Goal: Task Accomplishment & Management: Complete application form

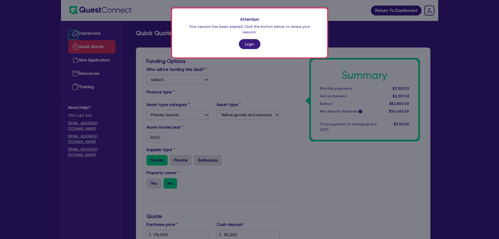
select select "PRIMARY_ASSETS"
select select "YELLOW_GOODS_AND_EXCAVATORS"
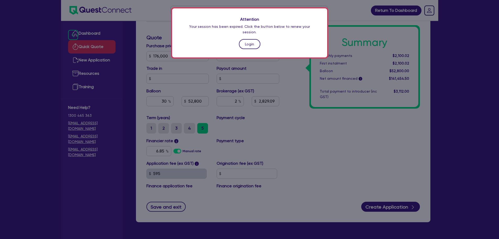
click at [247, 39] on link "Login" at bounding box center [249, 44] width 21 height 10
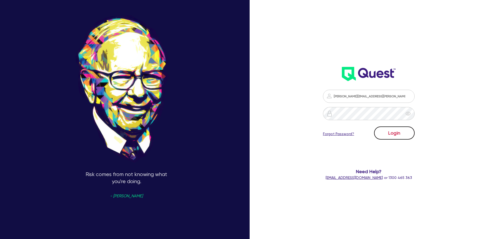
click at [404, 138] on button "Login" at bounding box center [394, 132] width 41 height 13
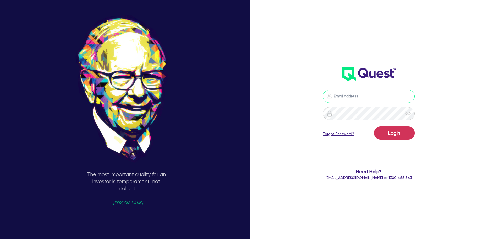
type input "[PERSON_NAME][EMAIL_ADDRESS][PERSON_NAME][DOMAIN_NAME]"
click at [394, 128] on button "Login" at bounding box center [394, 132] width 41 height 13
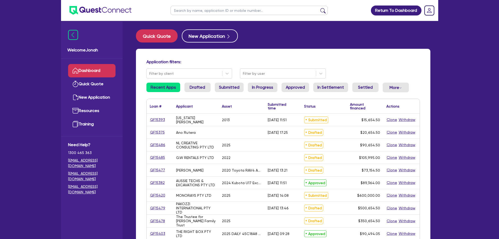
click at [231, 11] on input "text" at bounding box center [249, 10] width 157 height 9
click at [319, 8] on button "submit" at bounding box center [323, 11] width 8 height 7
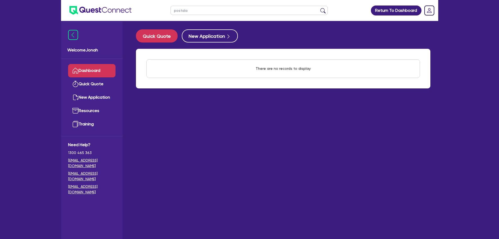
click at [234, 14] on input "postala" at bounding box center [249, 10] width 157 height 9
click at [319, 8] on button "submit" at bounding box center [323, 11] width 8 height 7
drag, startPoint x: 199, startPoint y: 2, endPoint x: 198, endPoint y: 4, distance: 2.7
click at [199, 2] on ul "postala" at bounding box center [249, 10] width 168 height 21
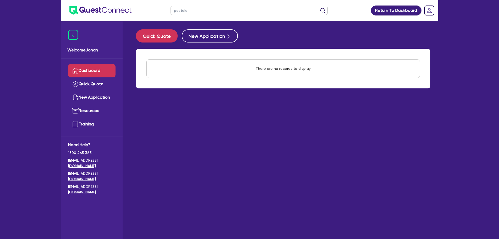
click at [180, 11] on input "postala" at bounding box center [249, 10] width 157 height 9
type input "potala"
click at [319, 8] on button "submit" at bounding box center [323, 11] width 8 height 7
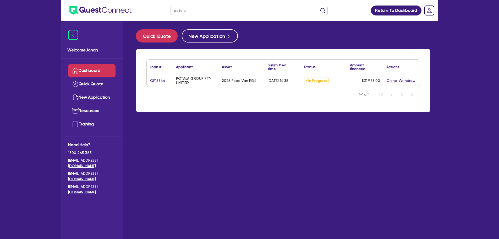
click at [153, 84] on div "QF15344" at bounding box center [160, 80] width 26 height 13
click at [155, 80] on link "QF15344" at bounding box center [158, 81] width 16 height 6
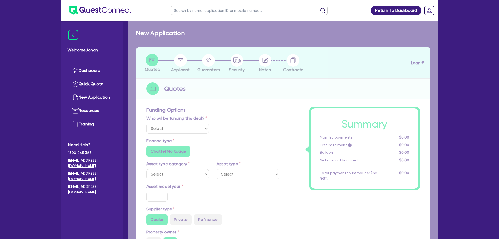
select select "Quest Finance - Own Book"
select select "PRIMARY_ASSETS"
type input "2025"
radio input "true"
type input "31,988"
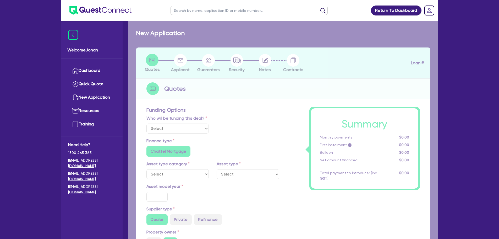
type input "1,000"
type input "15.63"
type input "5,000"
type input "10"
type input "3,197.8"
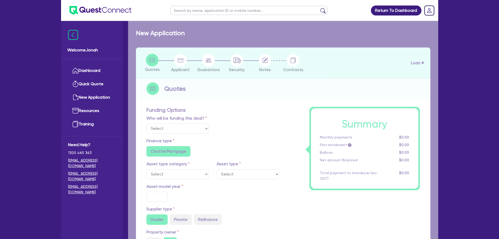
type input "17.95"
type input "1,395"
type input "900"
radio input "false"
radio input "true"
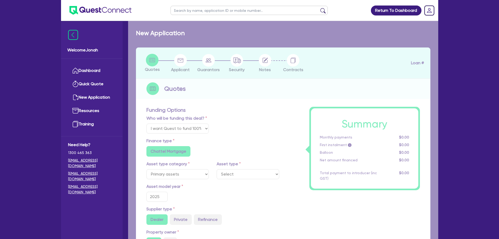
select select "TRAILERS"
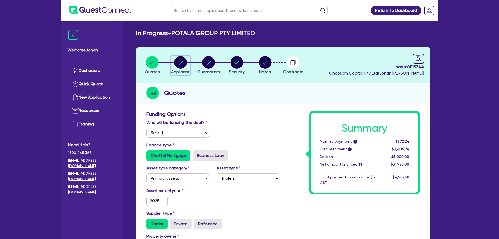
click at [188, 66] on div "button" at bounding box center [180, 62] width 19 height 13
select select "COMPANY"
select select "RETAIL_WHOLESALE_TRADE"
select select "MOTOR_VEHICLES"
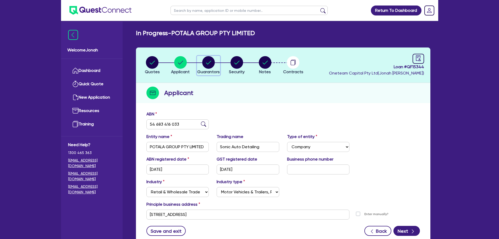
click at [207, 64] on circle "button" at bounding box center [208, 62] width 13 height 13
select select "MR"
select select "VIC"
select select "MARRIED"
select select "CASH"
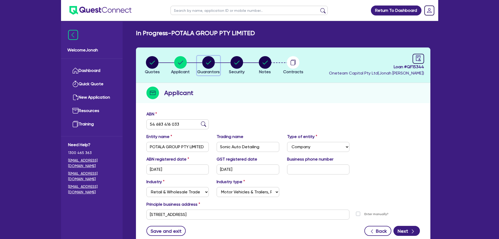
select select "PROPERTY"
select select "VEHICLE_LOAN"
select select "MORTGAGE"
select select "MR"
select select "VIC"
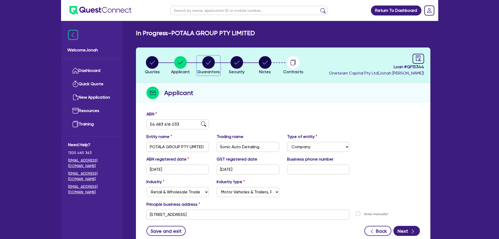
select select "SINGLE"
select select "VEHICLE"
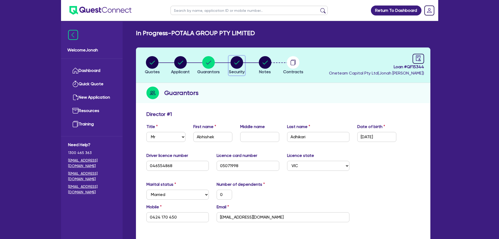
click at [238, 65] on circle "button" at bounding box center [237, 62] width 13 height 13
select select "PRIMARY_ASSETS"
select select "TRAILERS"
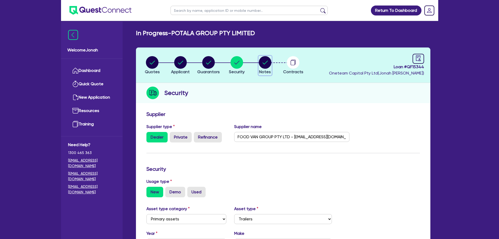
click at [263, 68] on circle "button" at bounding box center [265, 62] width 13 height 13
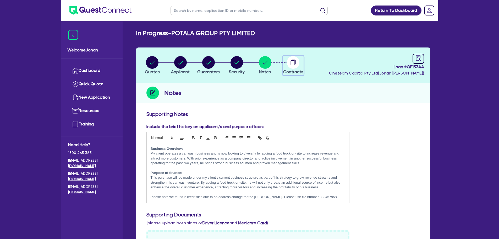
click at [285, 63] on div "button" at bounding box center [293, 62] width 20 height 13
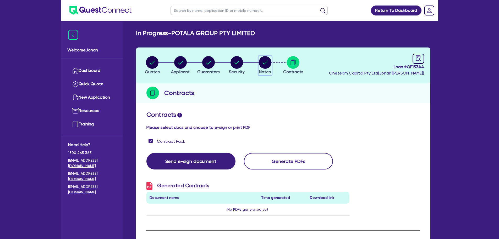
click at [263, 66] on circle "button" at bounding box center [265, 62] width 13 height 13
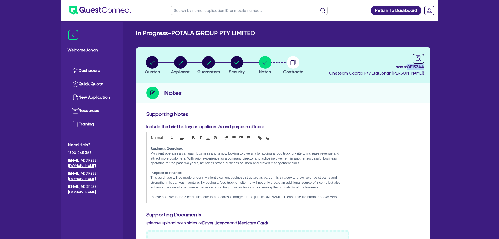
drag, startPoint x: 426, startPoint y: 68, endPoint x: 408, endPoint y: 67, distance: 17.9
click at [408, 67] on header "Quotes Applicant Guarantors Security Notes Contracts Loan # QF15344 Oneteam Cap…" at bounding box center [283, 64] width 295 height 35
copy span "QF15344"
click at [189, 58] on div "button" at bounding box center [180, 62] width 19 height 13
select select "COMPANY"
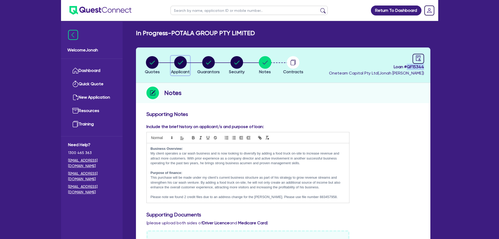
select select "RETAIL_WHOLESALE_TRADE"
select select "MOTOR_VEHICLES"
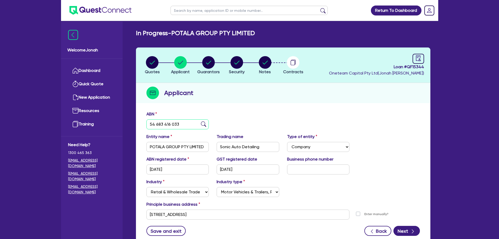
click at [169, 124] on input "54 683 416 033" at bounding box center [178, 124] width 63 height 10
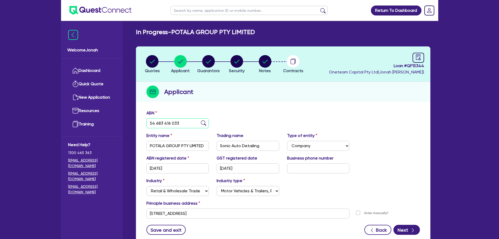
scroll to position [26, 0]
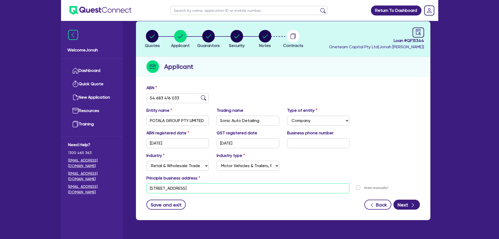
click at [207, 188] on input "[STREET_ADDRESS]" at bounding box center [248, 188] width 203 height 10
click at [321, 62] on div "Applicant" at bounding box center [283, 67] width 295 height 20
click at [207, 35] on circle "button" at bounding box center [208, 36] width 13 height 13
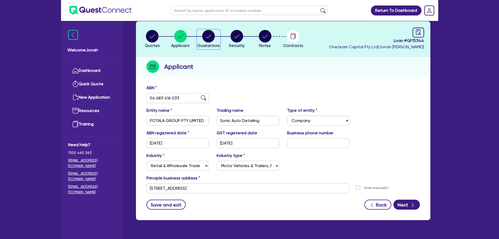
select select "MR"
select select "VIC"
select select "MARRIED"
select select "CASH"
select select "PROPERTY"
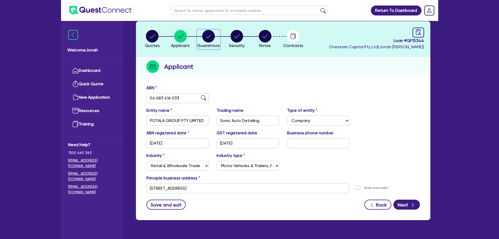
select select "VEHICLE_LOAN"
select select "MORTGAGE"
select select "MR"
select select "VIC"
select select "SINGLE"
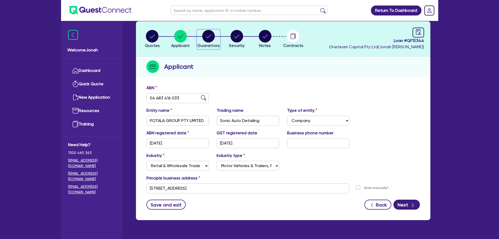
select select "VEHICLE"
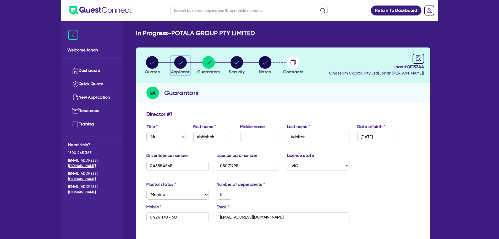
click at [178, 61] on circle "button" at bounding box center [180, 62] width 13 height 13
select select "COMPANY"
select select "RETAIL_WHOLESALE_TRADE"
select select "MOTOR_VEHICLES"
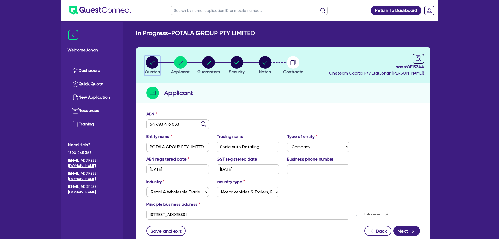
click at [157, 66] on circle "button" at bounding box center [152, 62] width 13 height 13
select select "Quest Finance - Own Book"
select select "PRIMARY_ASSETS"
select select "TRAILERS"
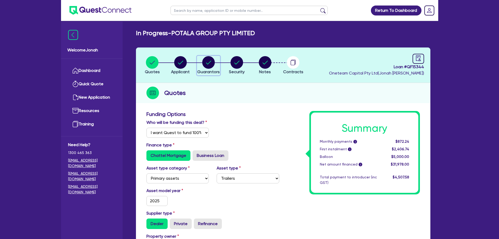
click at [205, 64] on circle "button" at bounding box center [208, 62] width 13 height 13
select select "MR"
select select "VIC"
select select "MARRIED"
select select "CASH"
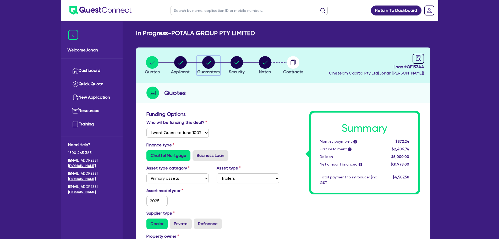
select select "PROPERTY"
select select "VEHICLE_LOAN"
select select "MORTGAGE"
select select "MR"
select select "VIC"
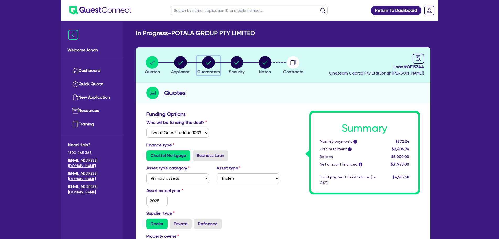
select select "SINGLE"
select select "VEHICLE"
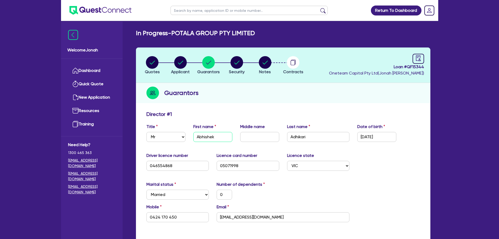
click at [215, 134] on input "Abhishek" at bounding box center [212, 137] width 39 height 10
click at [311, 138] on input "Adhikari" at bounding box center [318, 137] width 63 height 10
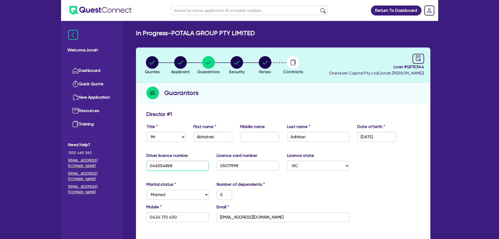
click at [164, 167] on input "046554868" at bounding box center [178, 166] width 63 height 10
click at [164, 166] on input "046554868" at bounding box center [178, 166] width 63 height 10
click at [223, 164] on input "05071998" at bounding box center [248, 166] width 63 height 10
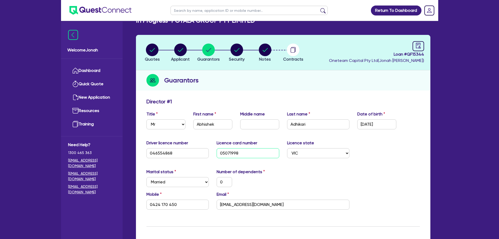
scroll to position [26, 0]
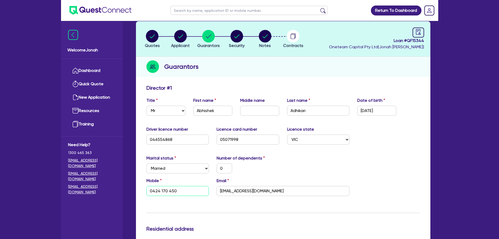
click at [163, 191] on input "0424 170 450" at bounding box center [178, 191] width 63 height 10
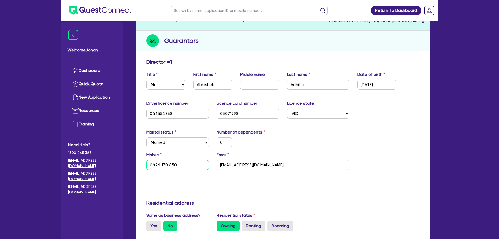
scroll to position [52, 0]
click at [253, 162] on input "[EMAIL_ADDRESS][DOMAIN_NAME]" at bounding box center [283, 165] width 133 height 10
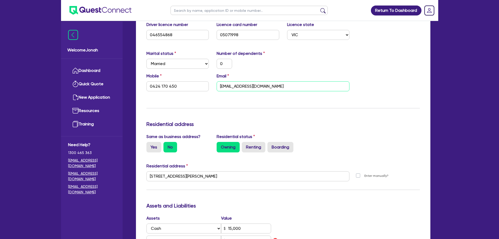
scroll to position [131, 0]
click at [219, 178] on input "[STREET_ADDRESS][PERSON_NAME]" at bounding box center [248, 176] width 203 height 10
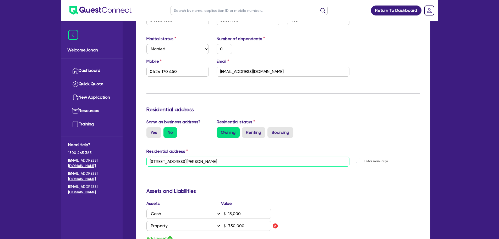
scroll to position [236, 0]
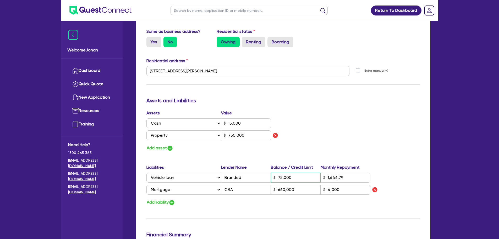
click at [287, 179] on input "75,000" at bounding box center [296, 177] width 50 height 10
click at [334, 172] on input "1,646.79" at bounding box center [346, 177] width 50 height 10
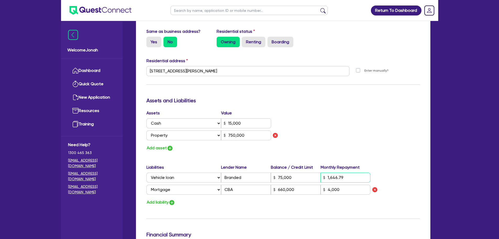
click at [334, 172] on input "1,646.79" at bounding box center [346, 177] width 50 height 10
click at [247, 190] on input "CBA" at bounding box center [246, 190] width 50 height 10
drag, startPoint x: 298, startPoint y: 197, endPoint x: 297, endPoint y: 194, distance: 2.7
click at [298, 197] on div "Liabilities Lender Name Balance / Credit Limit Monthly Repayment Select Liabili…" at bounding box center [283, 185] width 281 height 42
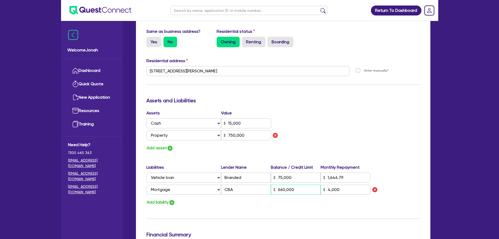
click at [295, 190] on input "660,000" at bounding box center [296, 190] width 50 height 10
click at [329, 189] on input "4,000" at bounding box center [346, 190] width 50 height 10
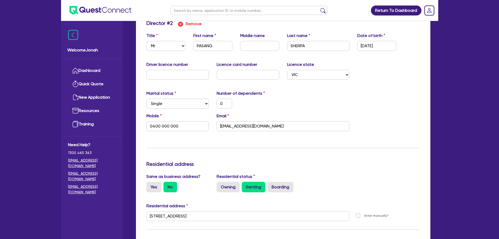
scroll to position [472, 0]
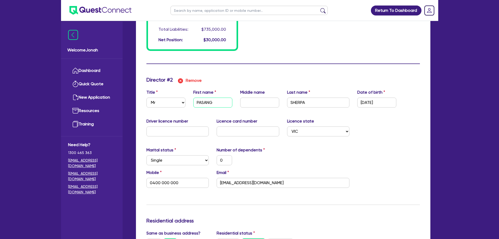
click at [198, 102] on input "PASANG" at bounding box center [212, 102] width 39 height 10
click at [302, 102] on input "SHERPA" at bounding box center [318, 102] width 63 height 10
click at [361, 105] on input "[DATE]" at bounding box center [376, 102] width 39 height 10
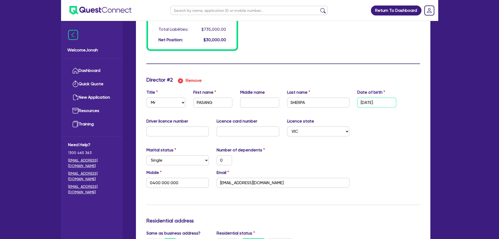
click at [361, 105] on input "[DATE]" at bounding box center [376, 102] width 39 height 10
click at [236, 181] on input "[EMAIL_ADDRESS][DOMAIN_NAME]" at bounding box center [283, 183] width 133 height 10
click at [284, 180] on input "[EMAIL_ADDRESS][DOMAIN_NAME]" at bounding box center [283, 183] width 133 height 10
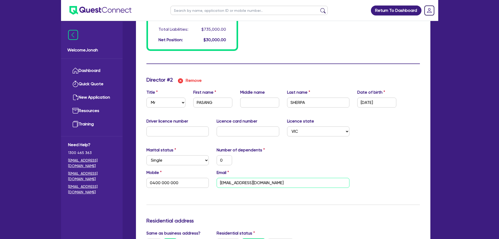
click at [284, 180] on input "[EMAIL_ADDRESS][DOMAIN_NAME]" at bounding box center [283, 183] width 133 height 10
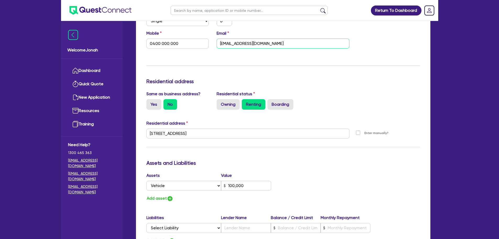
scroll to position [629, 0]
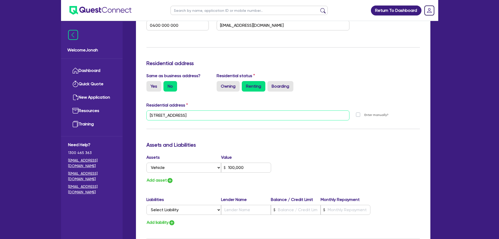
click at [204, 117] on input "[STREET_ADDRESS]" at bounding box center [248, 115] width 203 height 10
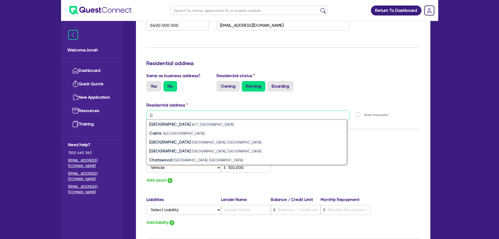
type input "[STREET_ADDRESS]"
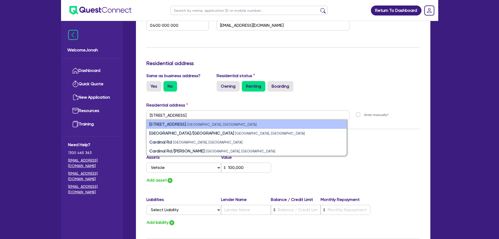
click at [239, 121] on li "[STREET_ADDRESS]" at bounding box center [247, 124] width 200 height 9
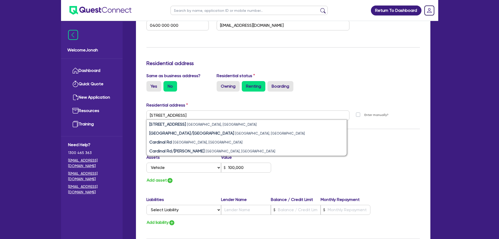
type input "0"
type input "0424 170 450"
type input "15,000"
type input "750,000"
type input "75,000"
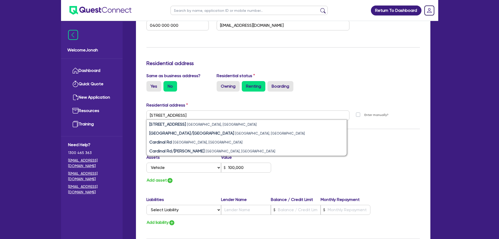
type input "1,646.79"
type input "660,000"
type input "4,000"
type input "0"
type input "0400 000 000"
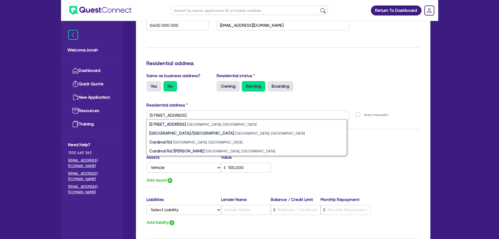
type input "100,000"
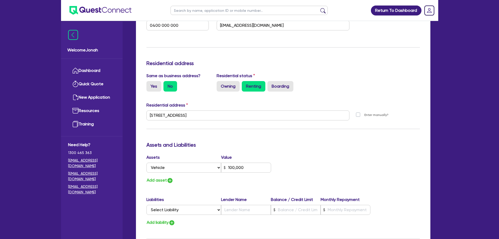
click at [340, 89] on div "Owning Renting Boarding" at bounding box center [283, 86] width 133 height 10
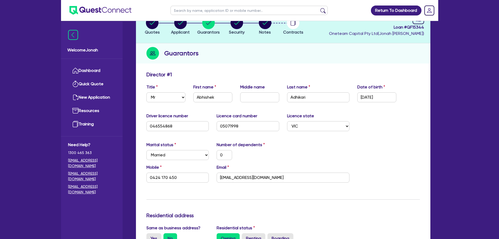
scroll to position [0, 0]
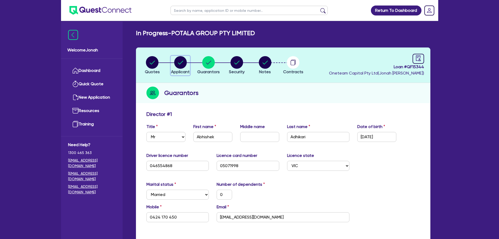
click at [182, 61] on circle "button" at bounding box center [180, 62] width 13 height 13
select select "COMPANY"
select select "RETAIL_WHOLESALE_TRADE"
select select "MOTOR_VEHICLES"
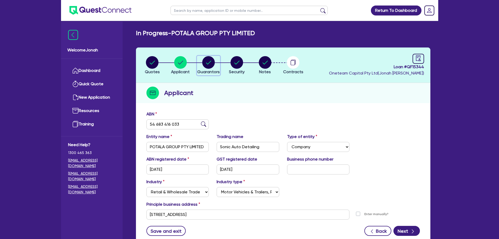
click at [207, 66] on circle "button" at bounding box center [208, 62] width 13 height 13
select select "MR"
select select "VIC"
select select "MARRIED"
select select "CASH"
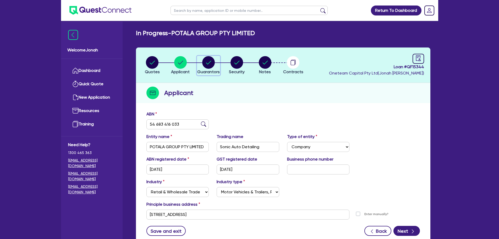
select select "PROPERTY"
select select "VEHICLE_LOAN"
select select "MORTGAGE"
select select "MR"
select select "VIC"
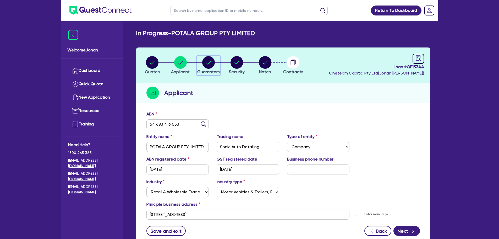
select select "SINGLE"
select select "VEHICLE"
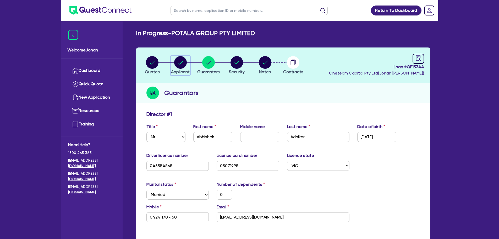
click at [185, 62] on circle "button" at bounding box center [180, 62] width 13 height 13
select select "COMPANY"
select select "RETAIL_WHOLESALE_TRADE"
select select "MOTOR_VEHICLES"
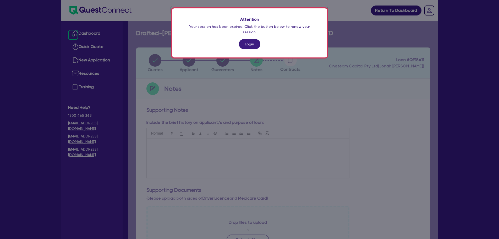
scroll to position [179, 0]
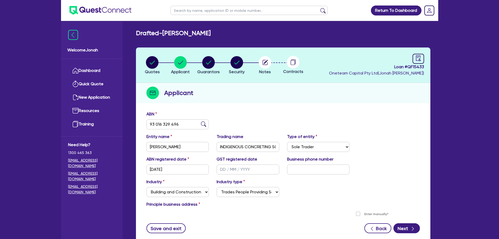
select select "SOLE_TRADER"
select select "BUILDING_CONSTRUCTION"
select select "TRADES_SERVICES_CONSUMERS"
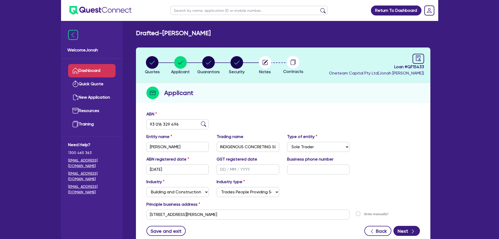
click at [86, 71] on link "Dashboard" at bounding box center [91, 70] width 47 height 13
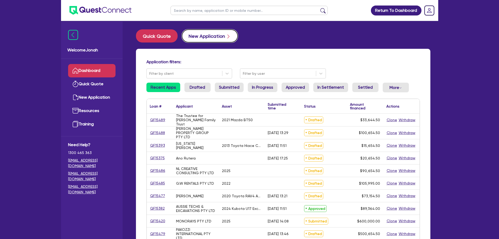
click at [215, 38] on button "New Application" at bounding box center [210, 35] width 56 height 13
select select "Other"
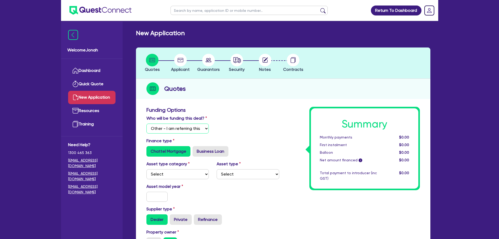
click at [192, 126] on select "Select I will fund 100% I will co-fund with Quest I want Quest to fund 100% Oth…" at bounding box center [178, 128] width 63 height 10
click at [147, 123] on select "Select I will fund 100% I will co-fund with Quest I want Quest to fund 100% Oth…" at bounding box center [178, 128] width 63 height 10
click at [167, 172] on select "Select Cars and light trucks Primary assets Secondary assets Tertiary assets" at bounding box center [178, 174] width 63 height 10
click at [147, 169] on select "Select Cars and light trucks Primary assets Secondary assets Tertiary assets" at bounding box center [178, 174] width 63 height 10
click at [232, 175] on select "Select Generators and compressors Engineering and toolmaking Woodworking and me…" at bounding box center [248, 174] width 63 height 10
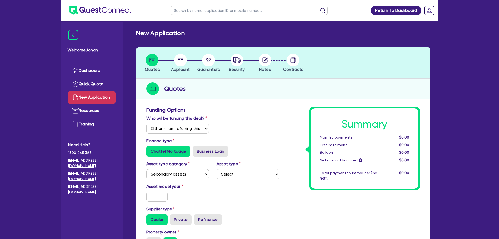
click at [210, 167] on div "Asset type category Select Cars and light trucks Primary assets Secondary asset…" at bounding box center [178, 170] width 70 height 18
click at [201, 172] on select "Select Cars and light trucks Primary assets Secondary assets Tertiary assets" at bounding box center [178, 174] width 63 height 10
click at [147, 169] on select "Select Cars and light trucks Primary assets Secondary assets Tertiary assets" at bounding box center [178, 174] width 63 height 10
click at [187, 181] on div "Asset type category Select Cars and light trucks Primary assets Secondary asset…" at bounding box center [213, 172] width 141 height 23
click at [189, 174] on select "Select Cars and light trucks Primary assets Secondary assets Tertiary assets" at bounding box center [178, 174] width 63 height 10
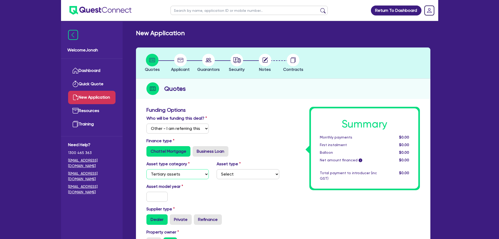
click at [147, 169] on select "Select Cars and light trucks Primary assets Secondary assets Tertiary assets" at bounding box center [178, 174] width 63 height 10
click at [230, 174] on select "Select Beauty equipment IT equipment IT software Watercraft Other" at bounding box center [248, 174] width 63 height 10
click at [175, 173] on select "Select Cars and light trucks Primary assets Secondary assets Tertiary assets" at bounding box center [178, 174] width 63 height 10
select select "SECONDARY_ASSETS"
click at [147, 169] on select "Select Cars and light trucks Primary assets Secondary assets Tertiary assets" at bounding box center [178, 174] width 63 height 10
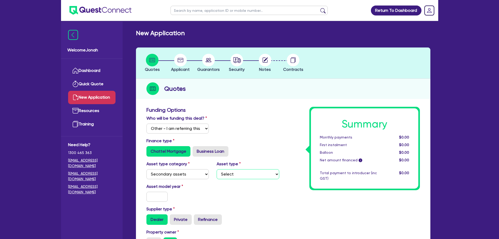
click at [233, 174] on select "Select Generators and compressors Engineering and toolmaking Woodworking and me…" at bounding box center [248, 174] width 63 height 10
select select "GENERATORS_AND_COMPRESSORS"
click at [217, 169] on select "Select Generators and compressors Engineering and toolmaking Woodworking and me…" at bounding box center [248, 174] width 63 height 10
click at [153, 195] on input "text" at bounding box center [157, 197] width 21 height 10
type input "2025"
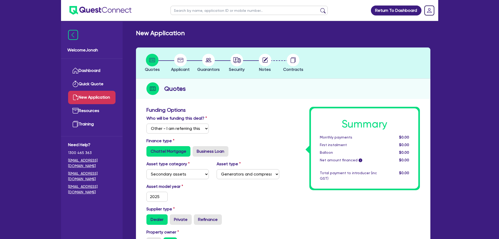
click at [230, 202] on div "Asset model year [DATE]" at bounding box center [213, 194] width 141 height 23
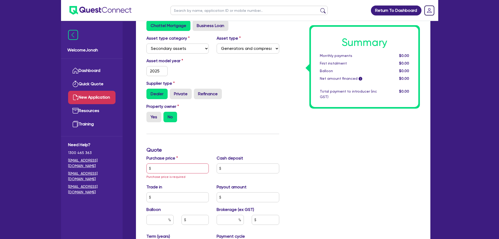
scroll to position [131, 0]
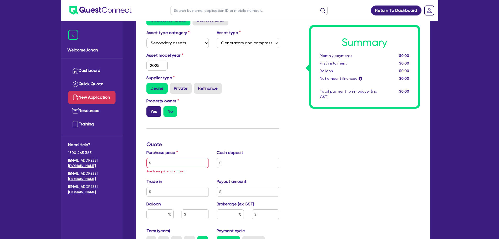
click at [156, 107] on label "Yes" at bounding box center [154, 111] width 15 height 10
click at [150, 107] on input "Yes" at bounding box center [148, 107] width 3 height 3
radio input "true"
click at [166, 167] on input "text" at bounding box center [178, 163] width 63 height 10
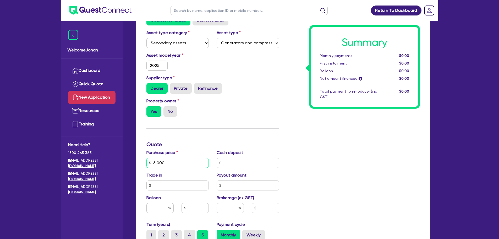
type input "6,000"
click at [347, 196] on div "Summary Monthly payments $0.00 First instalment $0.00 Balloon $0.00 Net amount …" at bounding box center [353, 147] width 141 height 343
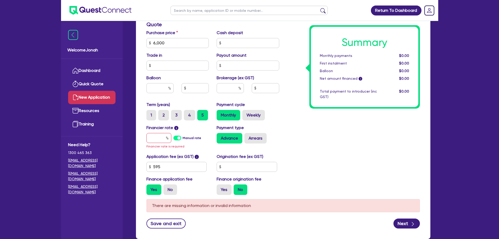
scroll to position [283, 0]
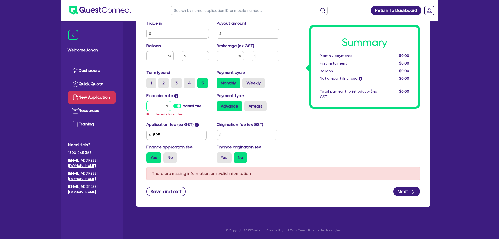
click at [161, 105] on input "text" at bounding box center [159, 106] width 25 height 10
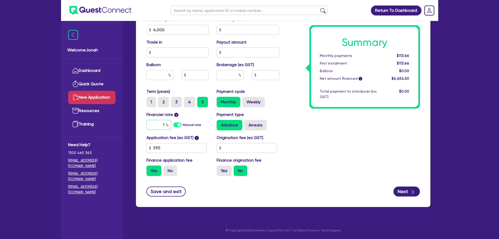
scroll to position [264, 0]
type input "15"
click at [320, 153] on div "Summary Monthly payments $113.66 First instalment $113.66 Balloon $0.00 Net amo…" at bounding box center [353, 11] width 141 height 337
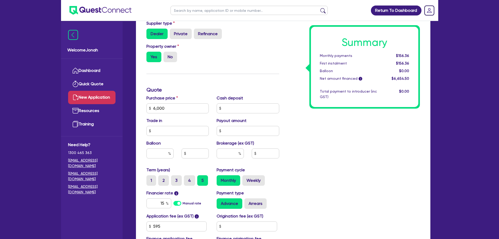
scroll to position [185, 0]
click at [154, 156] on input "text" at bounding box center [160, 154] width 27 height 10
click at [220, 152] on input "text" at bounding box center [230, 154] width 27 height 10
type input "4"
type input "266.18"
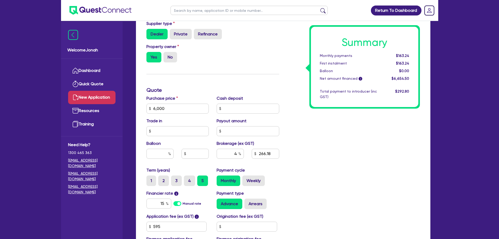
click at [338, 151] on div "Summary Monthly payments $163.24 First instalment $163.24 Balloon $0.00 Net amo…" at bounding box center [353, 89] width 141 height 337
drag, startPoint x: 235, startPoint y: 156, endPoint x: 241, endPoint y: 155, distance: 6.1
click at [241, 155] on div "4" at bounding box center [230, 154] width 27 height 10
type input "12"
type input "798.54"
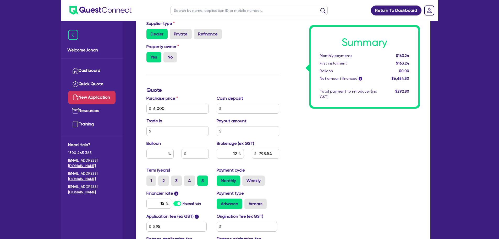
click at [336, 160] on div "Summary Monthly payments $163.24 First instalment $163.24 Balloon $0.00 Net amo…" at bounding box center [353, 89] width 141 height 337
click at [236, 152] on input "12" at bounding box center [230, 154] width 27 height 10
drag, startPoint x: 233, startPoint y: 153, endPoint x: 239, endPoint y: 153, distance: 6.0
click at [239, 153] on div "12" at bounding box center [230, 154] width 27 height 10
type input "10"
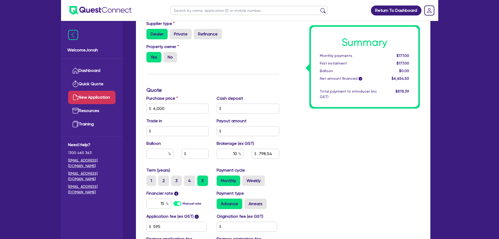
type input "665.45"
click at [335, 154] on div "Summary Monthly payments $177.00 First instalment $177.00 Balloon $0.00 Net amo…" at bounding box center [353, 89] width 141 height 337
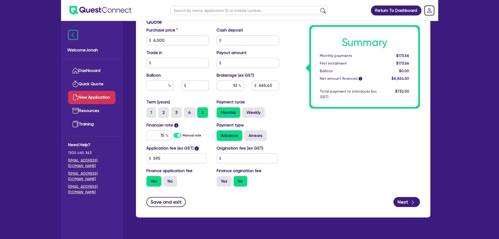
scroll to position [264, 0]
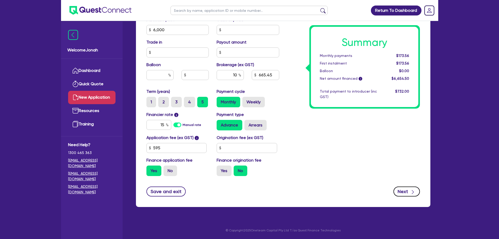
click at [404, 193] on button "Next" at bounding box center [407, 191] width 26 height 10
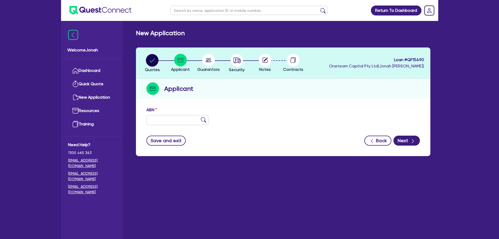
click at [170, 130] on form "ABN Entity name Trading name Type of entity Select Sole Trader Company Partners…" at bounding box center [284, 126] width 274 height 39
click at [174, 123] on input "text" at bounding box center [178, 120] width 63 height 10
paste input "54 683 416 033"
type input "54 683 416 033"
click at [204, 120] on img at bounding box center [203, 119] width 5 height 5
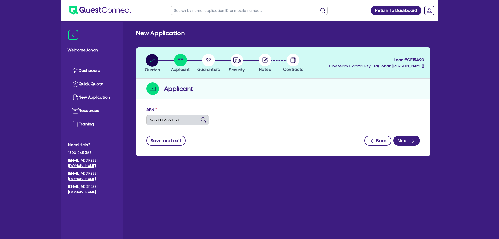
type input "POTALA GROUP PTY LIMITED"
type input "Sonic Auto Detailing"
select select "COMPANY"
type input "[DATE]"
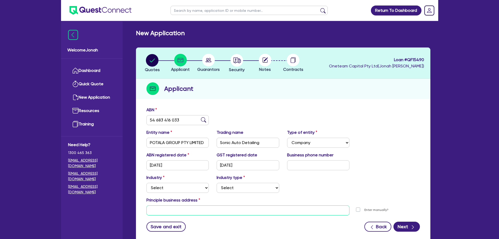
click at [190, 210] on input "text" at bounding box center [248, 210] width 203 height 10
paste input "[STREET_ADDRESS]"
type input "[STREET_ADDRESS]"
click at [187, 185] on select "Select Accomodation & Food Services Administrative & Support Services Agricultu…" at bounding box center [178, 188] width 63 height 10
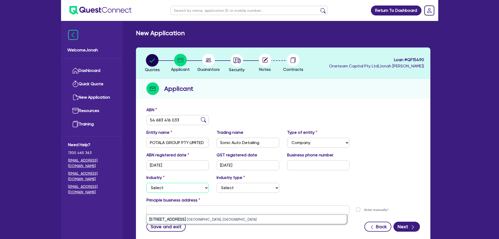
click at [190, 189] on select "Select Accomodation & Food Services Administrative & Support Services Agricultu…" at bounding box center [178, 188] width 63 height 10
select select "RETAIL_WHOLESALE_TRADE"
click at [147, 183] on select "Select Accomodation & Food Services Administrative & Support Services Agricultu…" at bounding box center [178, 188] width 63 height 10
click at [221, 188] on select "Select Electrical, Electronic & Whitegoods Floor Coverings, Furniture & Housewa…" at bounding box center [248, 188] width 63 height 10
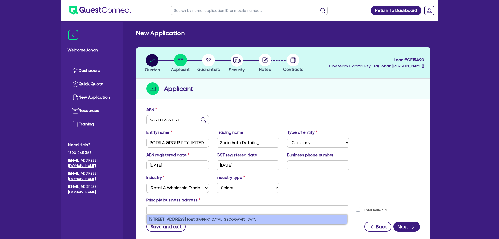
drag, startPoint x: 223, startPoint y: 224, endPoint x: 224, endPoint y: 222, distance: 2.7
click at [223, 224] on div "Save and exit Back Next" at bounding box center [283, 226] width 281 height 10
click at [225, 219] on small "[GEOGRAPHIC_DATA], [GEOGRAPHIC_DATA]" at bounding box center [222, 219] width 70 height 4
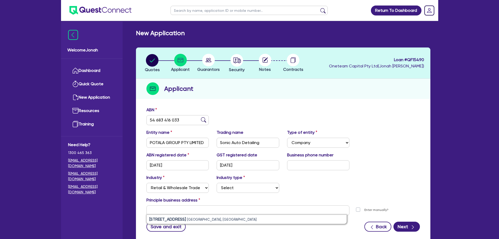
type input "[STREET_ADDRESS]"
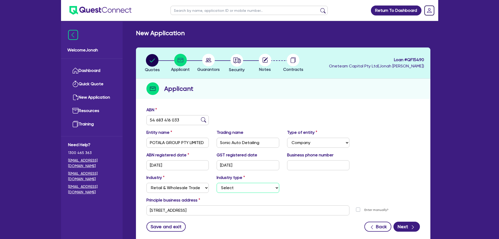
click at [235, 188] on select "Select Electrical, Electronic & Whitegoods Floor Coverings, Furniture & Housewa…" at bounding box center [248, 188] width 63 height 10
click at [224, 187] on select "Select Electrical, Electronic & Whitegoods Floor Coverings, Furniture & Housewa…" at bounding box center [248, 188] width 63 height 10
select select "MOTOR_VEHICLES"
click at [217, 183] on select "Select Electrical, Electronic & Whitegoods Floor Coverings, Furniture & Housewa…" at bounding box center [248, 188] width 63 height 10
click at [399, 229] on button "Next" at bounding box center [407, 226] width 26 height 10
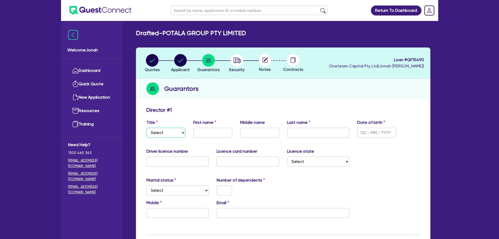
click at [181, 135] on select "Select Mr Mrs Ms Miss Dr" at bounding box center [166, 133] width 39 height 10
select select "MR"
click at [147, 128] on select "Select Mr Mrs Ms Miss Dr" at bounding box center [166, 133] width 39 height 10
click at [147, 60] on circle "button" at bounding box center [152, 60] width 13 height 13
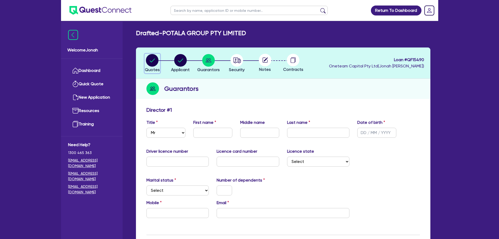
select select "Other"
select select "SECONDARY_ASSETS"
select select "GENERATORS_AND_COMPRESSORS"
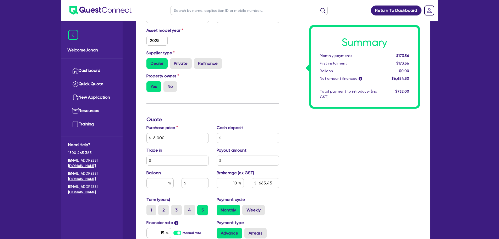
scroll to position [157, 0]
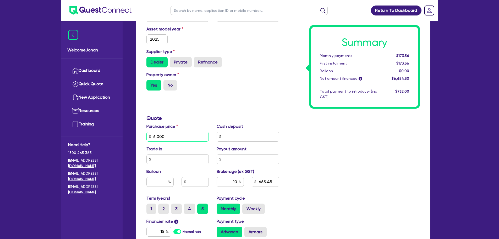
click at [174, 137] on input "6,000" at bounding box center [178, 137] width 63 height 10
type input "6,688"
type input "734.25"
click at [327, 175] on div "Summary Monthly payments $173.56 First instalment $173.56 Balloon $0.00 Net amo…" at bounding box center [353, 117] width 141 height 337
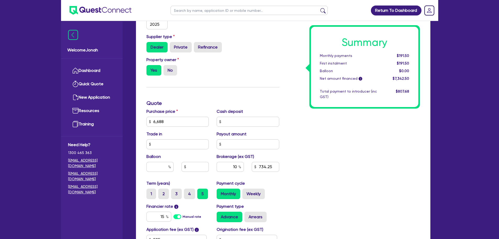
scroll to position [183, 0]
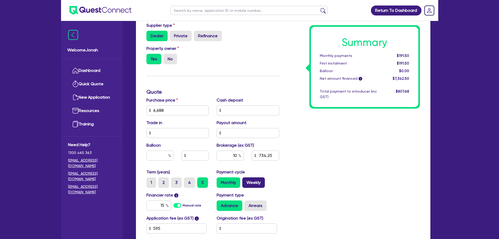
click at [257, 184] on label "Weekly" at bounding box center [253, 182] width 23 height 10
click at [246, 181] on input "Weekly" at bounding box center [243, 178] width 3 height 3
radio input "true"
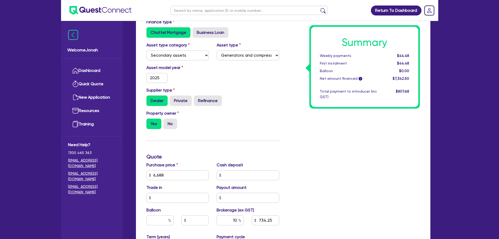
scroll to position [157, 0]
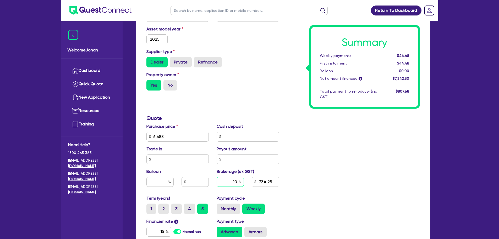
drag, startPoint x: 232, startPoint y: 180, endPoint x: 241, endPoint y: 179, distance: 8.5
click at [241, 179] on div "10" at bounding box center [230, 182] width 27 height 10
type input "4"
type input "293.7"
click at [319, 156] on div "Summary Weekly payments $44.48 First instalment $44.48 Balloon $0.00 Net amount…" at bounding box center [353, 117] width 141 height 337
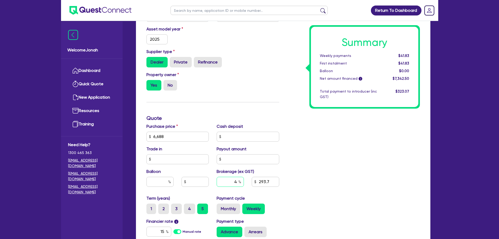
drag, startPoint x: 233, startPoint y: 181, endPoint x: 236, endPoint y: 181, distance: 3.4
click at [235, 181] on input "4" at bounding box center [230, 182] width 27 height 10
drag, startPoint x: 235, startPoint y: 182, endPoint x: 239, endPoint y: 183, distance: 4.4
click at [239, 183] on div "4" at bounding box center [230, 182] width 27 height 10
type input "0"
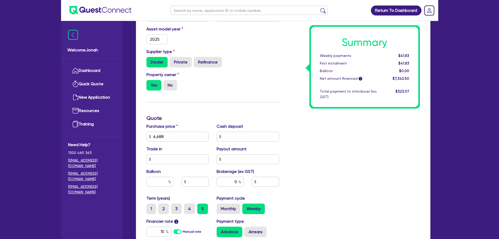
click at [337, 162] on div "Summary Weekly payments $41.83 First instalment $41.83 Balloon $0.00 Net amount…" at bounding box center [353, 117] width 141 height 337
drag, startPoint x: 232, startPoint y: 181, endPoint x: 244, endPoint y: 178, distance: 12.3
click at [244, 178] on input "0" at bounding box center [230, 182] width 27 height 10
type input "10"
drag, startPoint x: 369, startPoint y: 160, endPoint x: 366, endPoint y: 162, distance: 3.4
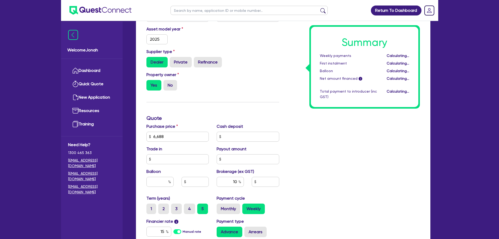
click at [368, 160] on div "Summary Weekly payments Calculating... First instalment Calculating... Balloon …" at bounding box center [353, 117] width 141 height 337
type input "734.25"
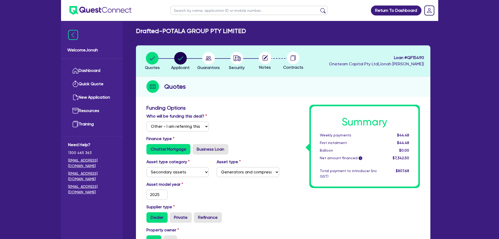
scroll to position [0, 0]
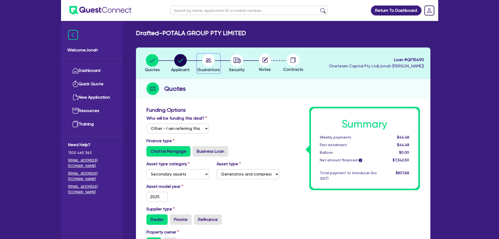
click at [206, 63] on circle "button" at bounding box center [208, 60] width 13 height 13
select select "MR"
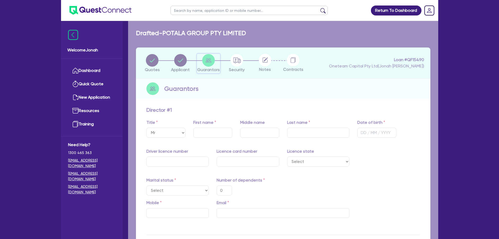
type input "0"
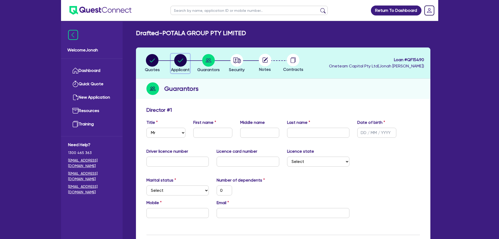
click at [179, 61] on circle "button" at bounding box center [180, 60] width 13 height 13
select select "COMPANY"
select select "RETAIL_WHOLESALE_TRADE"
select select "MOTOR_VEHICLES"
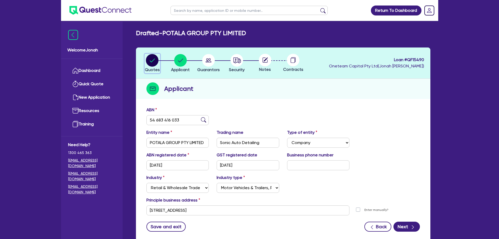
click at [152, 64] on circle "button" at bounding box center [152, 60] width 13 height 13
select select "Other"
select select "SECONDARY_ASSETS"
select select "GENERATORS_AND_COMPRESSORS"
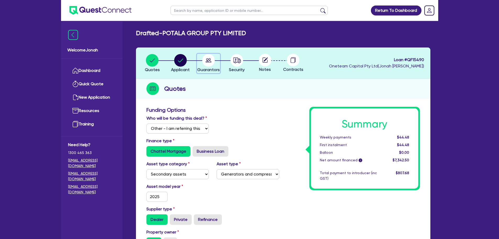
click at [210, 61] on icon "button" at bounding box center [209, 60] width 6 height 4
select select "MR"
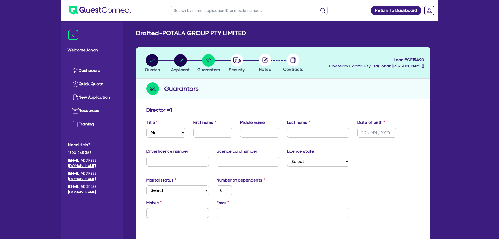
click at [210, 127] on div "First name" at bounding box center [212, 128] width 47 height 18
click at [210, 131] on input "text" at bounding box center [212, 133] width 39 height 10
paste input "Abhishek"
type input "Abhishek"
type input "0"
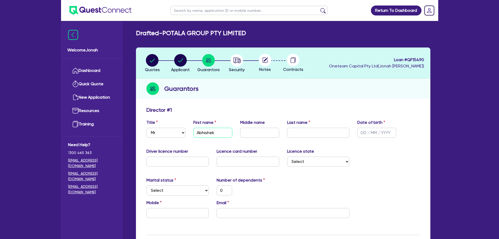
type input "Abhishek"
click at [308, 136] on input "text" at bounding box center [318, 133] width 63 height 10
paste input "Adhikari"
type input "Adhikari"
type input "0"
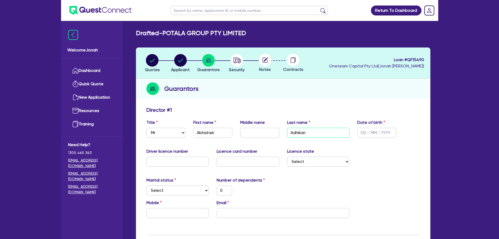
type input "Adhikari"
click at [371, 131] on input "text" at bounding box center [376, 133] width 39 height 10
type input "0 / /"
type input "0"
type input "05/ /"
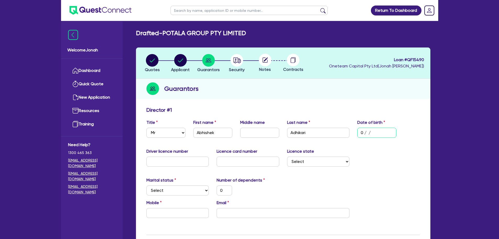
type input "0"
type input "05/0 /"
type input "0"
type input "05/07/"
type input "0"
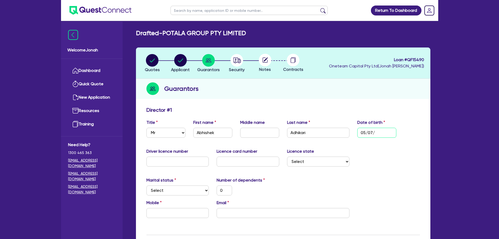
type input "05/07/1"
type input "0"
type input "[DATE]"
type input "0"
type input "05/07/199"
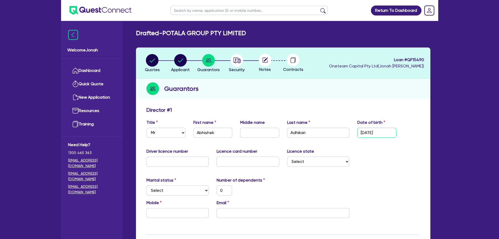
type input "0"
type input "[DATE]"
type input "0"
type input "[DATE]"
click at [371, 160] on div "Driver licence number Licence card number Licence state Select [GEOGRAPHIC_DATA…" at bounding box center [283, 159] width 281 height 23
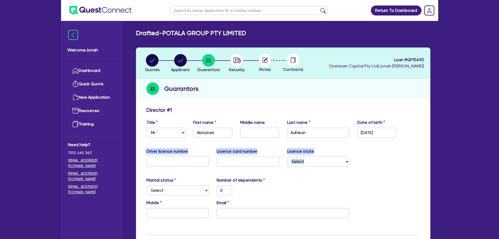
drag, startPoint x: 169, startPoint y: 169, endPoint x: 169, endPoint y: 162, distance: 6.8
click at [169, 162] on input "text" at bounding box center [178, 161] width 63 height 10
paste input "046554868"
type input "046554868"
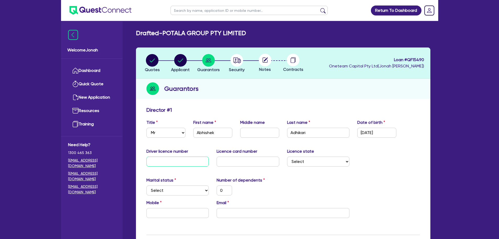
type input "0"
type input "046554868"
drag, startPoint x: 242, startPoint y: 169, endPoint x: 245, endPoint y: 165, distance: 5.2
click at [242, 169] on div "Driver licence number [DRIVERS_LICENSE_NUMBER] Licence card number Licence stat…" at bounding box center [283, 159] width 281 height 23
click at [248, 163] on input "text" at bounding box center [248, 161] width 63 height 10
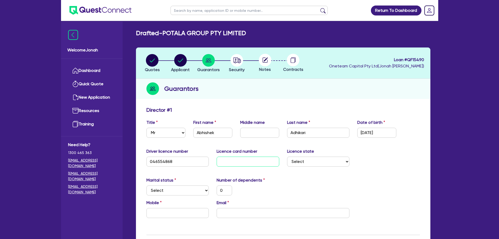
paste input "05071998"
type input "05071998"
type input "0"
type input "05071998"
click at [304, 165] on select "Select [GEOGRAPHIC_DATA] [GEOGRAPHIC_DATA] [GEOGRAPHIC_DATA] [GEOGRAPHIC_DATA] …" at bounding box center [318, 161] width 63 height 10
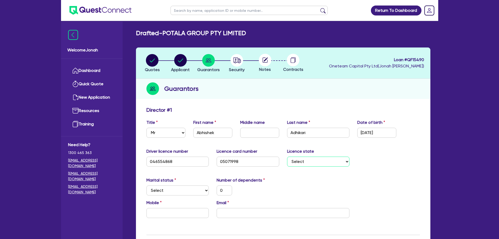
select select "VIC"
click at [287, 156] on select "Select [GEOGRAPHIC_DATA] [GEOGRAPHIC_DATA] [GEOGRAPHIC_DATA] [GEOGRAPHIC_DATA] …" at bounding box center [318, 161] width 63 height 10
type input "0"
click at [177, 193] on select "Select Single Married De Facto / Partner" at bounding box center [178, 190] width 63 height 10
select select "MARRIED"
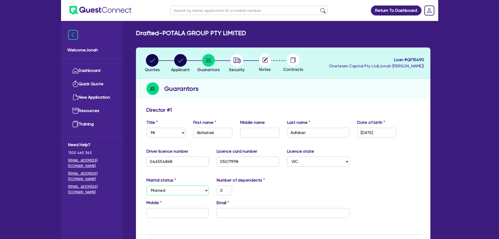
click at [147, 185] on select "Select Single Married De Facto / Partner" at bounding box center [178, 190] width 63 height 10
click at [187, 212] on input "text" at bounding box center [178, 213] width 63 height 10
paste input "0424 170 450"
type input "0"
type input "0424 170 450"
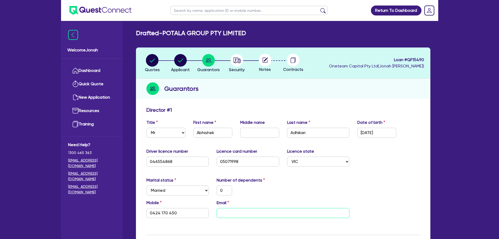
click at [248, 213] on input "email" at bounding box center [283, 213] width 133 height 10
paste input "[EMAIL_ADDRESS][DOMAIN_NAME]"
type input "0"
type input "0424 170 450"
type input "[EMAIL_ADDRESS][DOMAIN_NAME]"
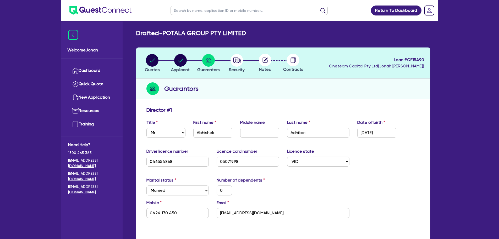
drag, startPoint x: 259, startPoint y: 185, endPoint x: 258, endPoint y: 189, distance: 4.5
click at [258, 189] on div "Number of dependents 0" at bounding box center [248, 186] width 70 height 18
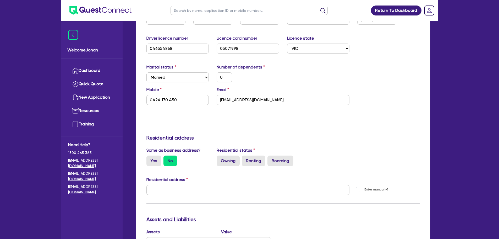
scroll to position [131, 0]
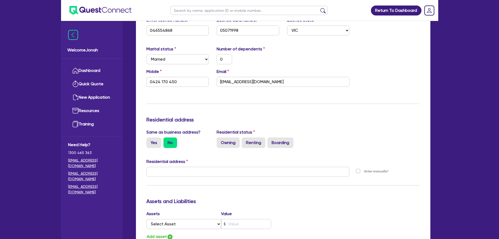
drag, startPoint x: 222, startPoint y: 144, endPoint x: 222, endPoint y: 155, distance: 11.0
click at [222, 144] on label "Owning" at bounding box center [228, 142] width 23 height 10
click at [220, 141] on input "Owning" at bounding box center [218, 138] width 3 height 3
radio input "true"
type input "0"
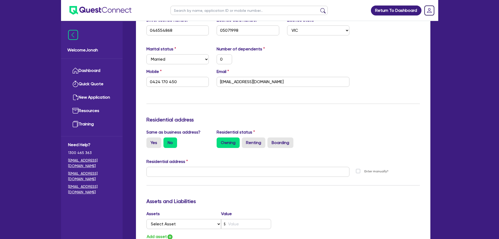
type input "0424 170 450"
click at [218, 174] on input "text" at bounding box center [248, 172] width 203 height 10
paste input "[STREET_ADDRESS][PERSON_NAME]"
type input "[STREET_ADDRESS][PERSON_NAME]"
click at [298, 151] on div "Same as business address? Yes No Residential status Owning Renting Boarding" at bounding box center [283, 140] width 281 height 23
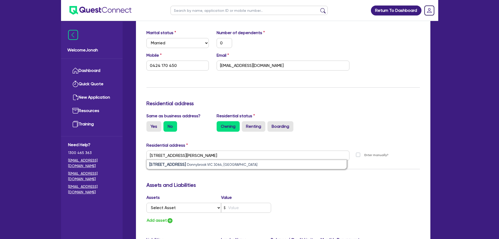
scroll to position [210, 0]
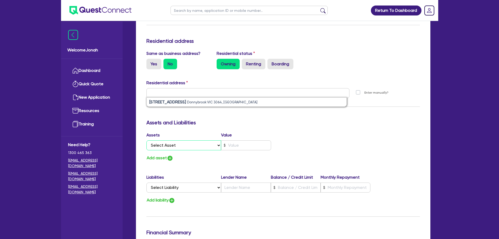
click at [203, 146] on select "Select Asset Cash Property Investment property Vehicle Truck Trailer Equipment …" at bounding box center [184, 145] width 75 height 10
select select "CASH"
click at [147, 140] on select "Select Asset Cash Property Investment property Vehicle Truck Trailer Equipment …" at bounding box center [184, 145] width 75 height 10
type input "0"
type input "0424 170 450"
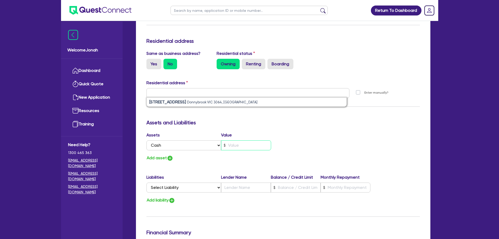
click at [241, 147] on input "text" at bounding box center [246, 145] width 50 height 10
type input "0"
type input "0424 170 450"
type input "1"
type input "0"
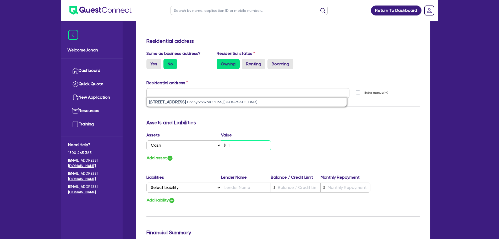
type input "0424 170 450"
type input "15"
type input "0"
type input "0424 170 450"
type input "150"
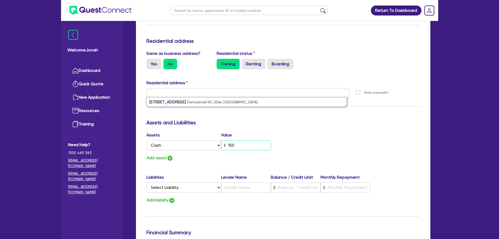
type input "0"
type input "0424 170 450"
type input "1,500"
type input "0"
type input "0424 170 450"
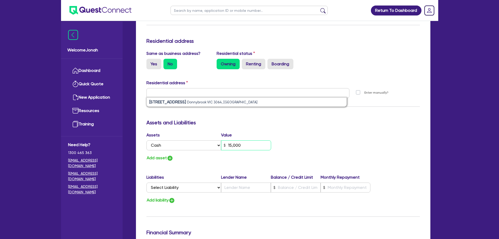
type input "15,000"
click at [162, 155] on button "Add asset" at bounding box center [160, 157] width 27 height 7
type input "0"
type input "0424 170 450"
type input "15,000"
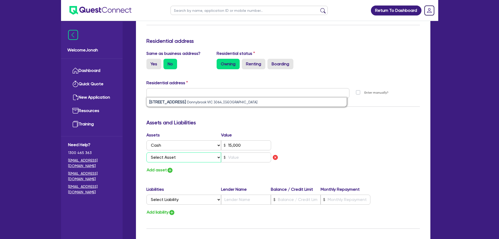
click at [169, 155] on select "Select Asset Cash Property Investment property Vehicle Truck Trailer Equipment …" at bounding box center [184, 157] width 75 height 10
select select "PROPERTY"
click at [147, 152] on select "Select Asset Cash Property Investment property Vehicle Truck Trailer Equipment …" at bounding box center [184, 157] width 75 height 10
type input "0"
type input "0424 170 450"
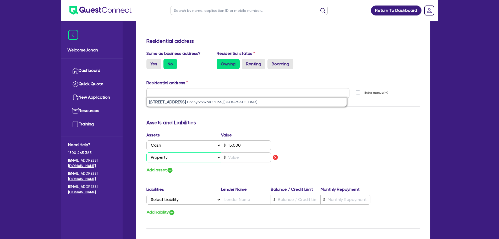
type input "15,000"
click at [245, 157] on input "text" at bounding box center [246, 157] width 50 height 10
type input "0"
type input "0424 170 450"
type input "15,000"
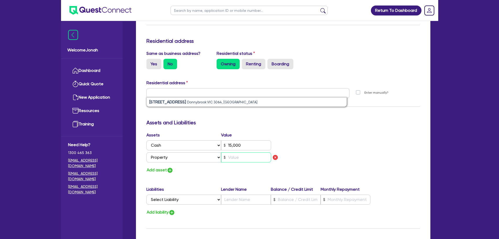
type input "7"
type input "0"
type input "0424 170 450"
type input "15,000"
type input "75"
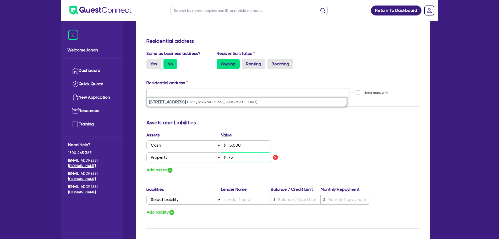
type input "0"
type input "0424 170 450"
type input "15,000"
type input "750"
type input "0"
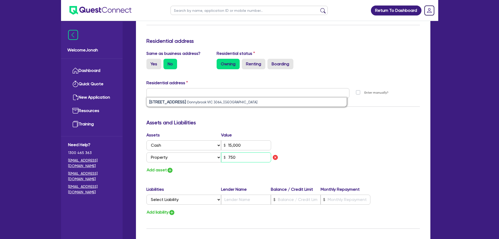
type input "0424 170 450"
type input "15,000"
type input "7,500"
type input "0"
type input "0424 170 450"
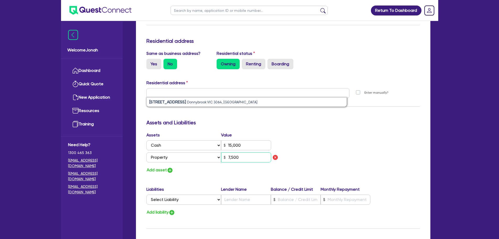
type input "15,000"
type input "75,000"
type input "0"
type input "0424 170 450"
type input "15,000"
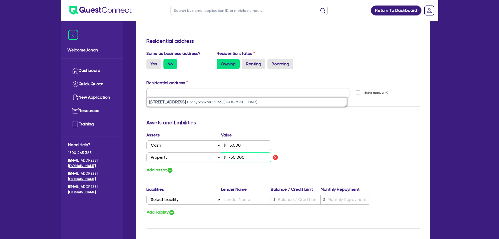
type input "750,000"
click at [163, 199] on select "Select Liability Credit card Mortgage Investment property loan Vehicle loan Tru…" at bounding box center [184, 199] width 75 height 10
select select "VEHICLE_LOAN"
click at [147, 194] on select "Select Liability Credit card Mortgage Investment property loan Vehicle loan Tru…" at bounding box center [184, 199] width 75 height 10
type input "0"
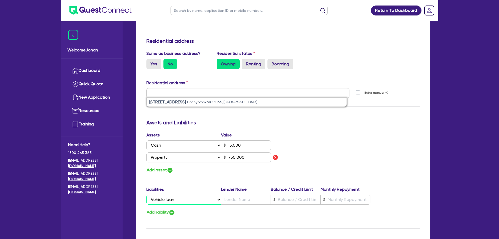
type input "0424 170 450"
type input "15,000"
type input "750,000"
drag, startPoint x: 246, startPoint y: 205, endPoint x: 246, endPoint y: 202, distance: 2.6
click at [246, 204] on div "Liabilities Lender Name Balance / Credit Limit Monthly Repayment Select Liabili…" at bounding box center [283, 196] width 281 height 20
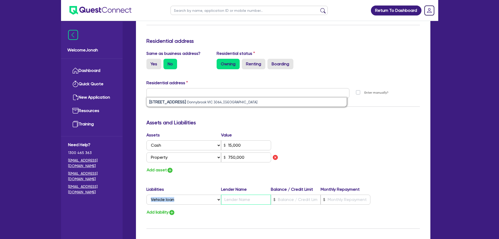
click at [246, 199] on input "text" at bounding box center [246, 199] width 50 height 10
type input "0"
type input "0424 170 450"
type input "15,000"
type input "B"
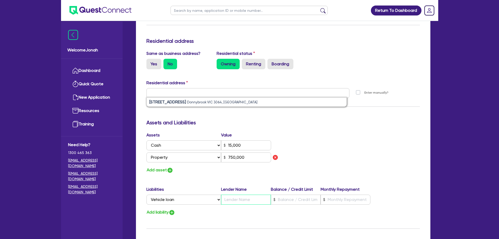
type input "750,000"
type input "0"
type input "0424 170 450"
type input "15,000"
type input "Br"
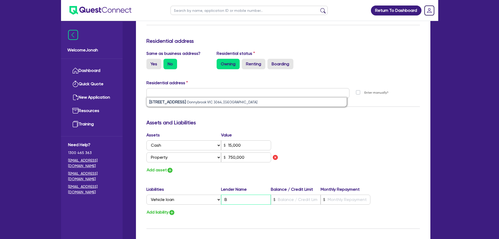
type input "750,000"
type input "0"
type input "0424 170 450"
type input "15,000"
type input "Bra"
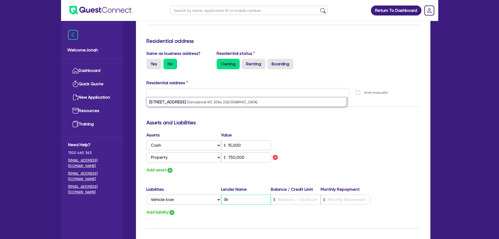
type input "750,000"
type input "0"
type input "0424 170 450"
type input "15,000"
type input "Bran"
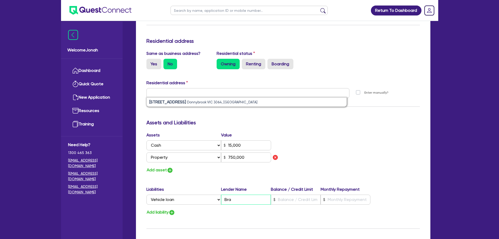
type input "750,000"
type input "0"
type input "0424 170 450"
type input "15,000"
type input "Brand"
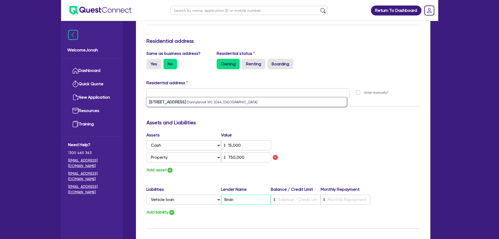
type input "750,000"
type input "0"
type input "0424 170 450"
type input "15,000"
type input "Brande"
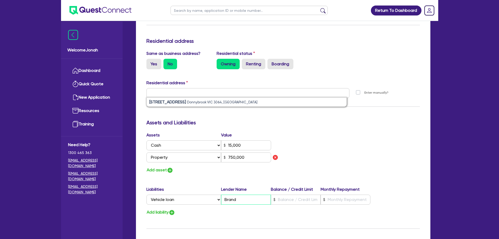
type input "750,000"
type input "0"
type input "0424 170 450"
type input "15,000"
type input "Branded"
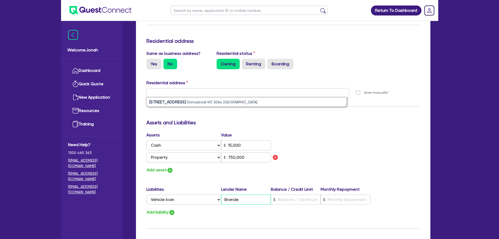
type input "750,000"
type input "Branded"
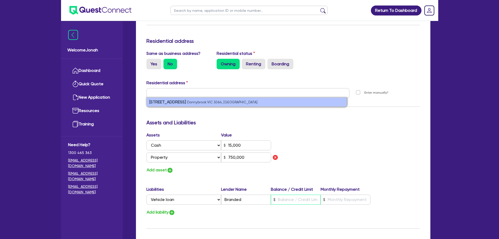
paste input "75,000"
type input "0"
type input "0424 170 450"
type input "15,000"
type input "75,000"
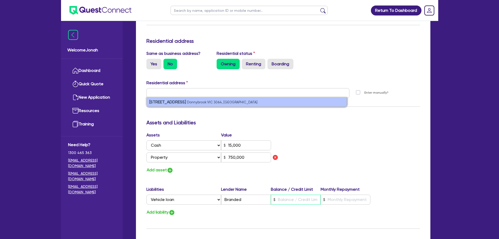
type input "750,000"
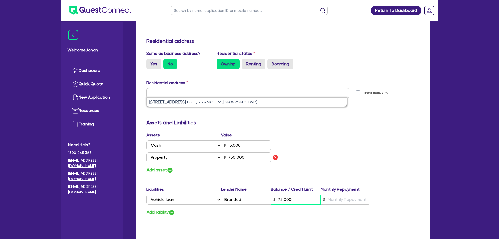
type input "75,000"
click at [358, 204] on div "Liabilities Lender Name Balance / Credit Limit Monthly Repayment Select Liabili…" at bounding box center [283, 196] width 281 height 20
click at [346, 194] on input "text" at bounding box center [346, 199] width 50 height 10
paste input "1,646.79"
type input "0"
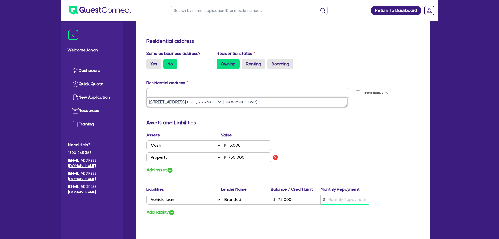
type input "0424 170 450"
type input "15,000"
type input "75,000"
type input "1,646.79"
type input "750,000"
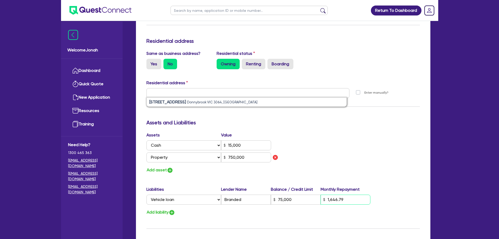
type input "1,646.79"
click at [172, 210] on img "button" at bounding box center [172, 212] width 6 height 6
type input "0"
type input "0424 170 450"
type input "15,000"
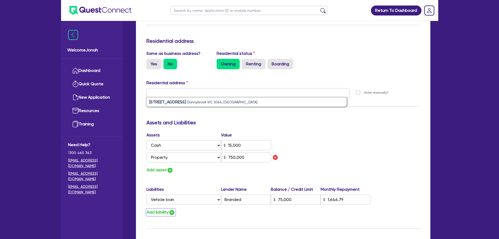
type input "75,000"
type input "1,646.79"
type input "750,000"
click at [239, 208] on input "text" at bounding box center [246, 212] width 50 height 10
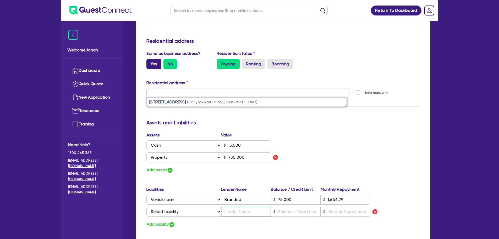
paste input "CBA"
click at [311, 206] on div "Liabilities Lender Name Balance / Credit Limit Monthly Repayment Select Liabili…" at bounding box center [283, 202] width 281 height 32
click at [304, 210] on input "text" at bounding box center [296, 212] width 50 height 10
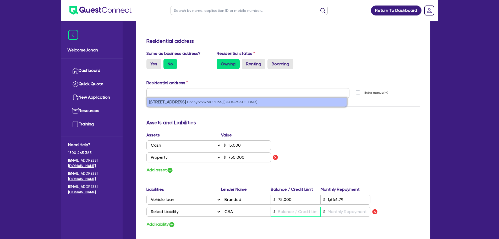
paste input "660,000"
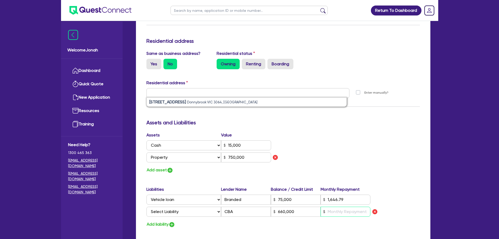
click at [344, 207] on input "text" at bounding box center [346, 212] width 50 height 10
paste input "4,000"
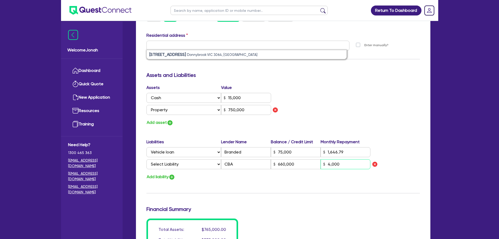
scroll to position [262, 0]
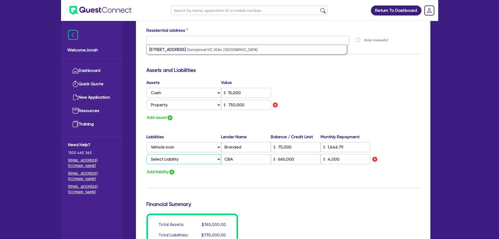
click at [172, 162] on select "Select Liability Credit card Mortgage Investment property loan Vehicle loan Tru…" at bounding box center [184, 159] width 75 height 10
click at [147, 154] on select "Select Liability Credit card Mortgage Investment property loan Vehicle loan Tru…" at bounding box center [184, 159] width 75 height 10
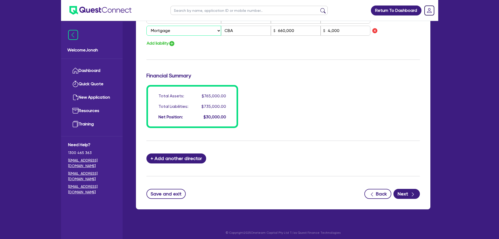
scroll to position [393, 0]
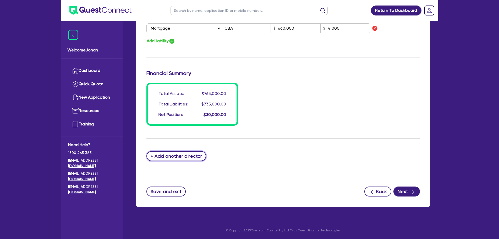
click at [196, 154] on button "+ Add another director" at bounding box center [177, 156] width 60 height 10
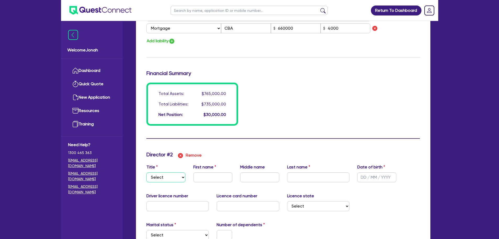
click at [166, 182] on select "Select Mr Mrs Ms Miss Dr" at bounding box center [166, 177] width 39 height 10
click at [147, 172] on select "Select Mr Mrs Ms Miss Dr" at bounding box center [166, 177] width 39 height 10
click at [216, 173] on input "text" at bounding box center [212, 177] width 39 height 10
paste input "PASANG"
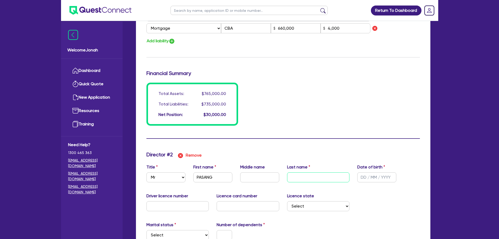
click at [318, 174] on input "text" at bounding box center [318, 177] width 63 height 10
paste input "SHERPA"
click at [371, 174] on input "text" at bounding box center [376, 177] width 39 height 10
paste input "[DATE]"
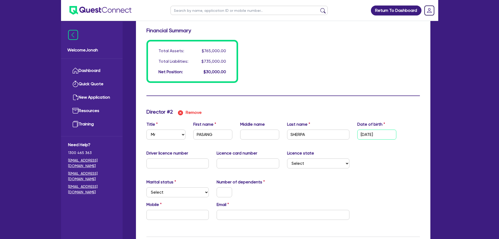
scroll to position [445, 0]
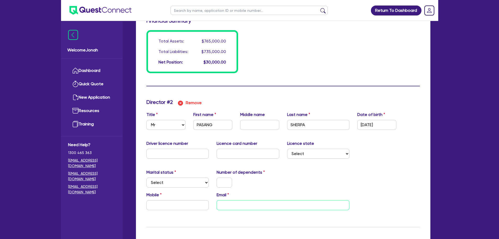
click at [261, 206] on input "email" at bounding box center [283, 205] width 133 height 10
paste input "[EMAIL_ADDRESS][DOMAIN_NAME]"
click at [309, 146] on label "Licence state" at bounding box center [300, 143] width 27 height 6
click at [308, 150] on select "Select [GEOGRAPHIC_DATA] [GEOGRAPHIC_DATA] [GEOGRAPHIC_DATA] [GEOGRAPHIC_DATA] …" at bounding box center [318, 154] width 63 height 10
click at [287, 149] on select "Select [GEOGRAPHIC_DATA] [GEOGRAPHIC_DATA] [GEOGRAPHIC_DATA] [GEOGRAPHIC_DATA] …" at bounding box center [318, 154] width 63 height 10
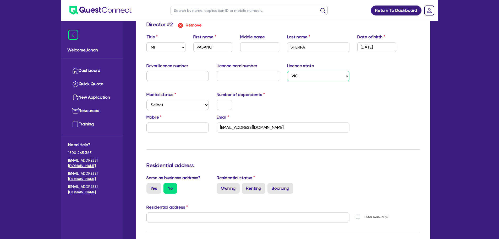
scroll to position [550, 0]
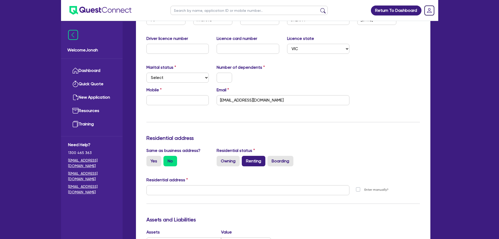
click at [252, 162] on label "Renting" at bounding box center [254, 161] width 24 height 10
click at [245, 159] on input "Renting" at bounding box center [243, 157] width 3 height 3
click at [239, 196] on div at bounding box center [248, 192] width 211 height 14
click at [240, 191] on input "text" at bounding box center [248, 190] width 203 height 10
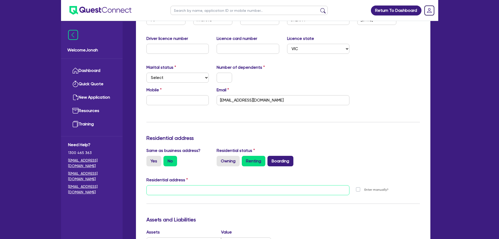
paste input "[STREET_ADDRESS]"
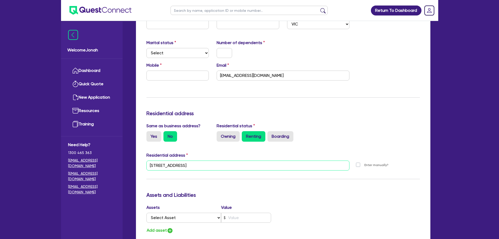
scroll to position [655, 0]
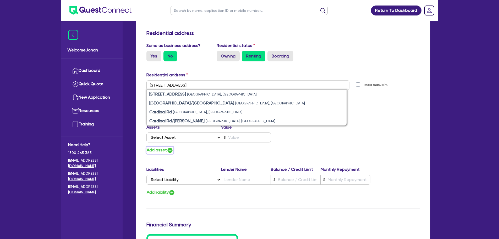
click at [163, 152] on button "Add asset" at bounding box center [160, 150] width 27 height 7
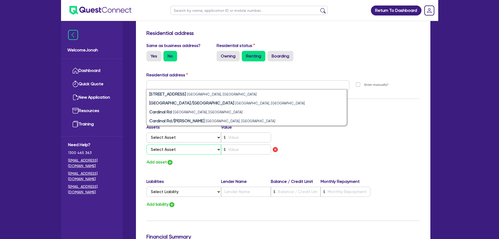
click at [172, 149] on select "Select Asset Cash Property Investment property Vehicle Truck Trailer Equipment …" at bounding box center [184, 149] width 75 height 10
click at [277, 151] on img "button" at bounding box center [275, 149] width 6 height 6
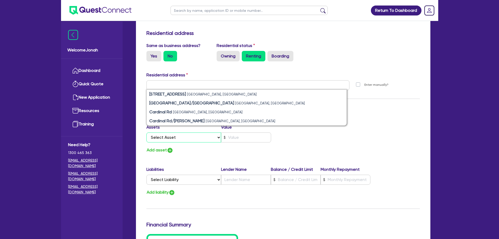
click at [203, 138] on select "Select Asset Cash Property Investment property Vehicle Truck Trailer Equipment …" at bounding box center [184, 137] width 75 height 10
click at [147, 132] on select "Select Asset Cash Property Investment property Vehicle Truck Trailer Equipment …" at bounding box center [184, 137] width 75 height 10
click at [227, 140] on input "text" at bounding box center [246, 137] width 50 height 10
click at [283, 143] on div "Assets Value Select Asset Cash Property Investment property Vehicle Truck Trail…" at bounding box center [283, 139] width 281 height 30
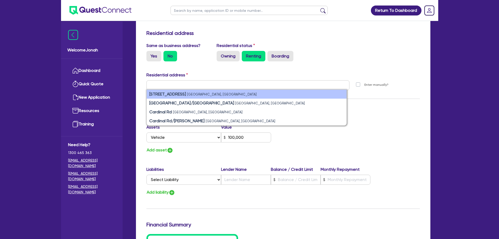
click at [198, 96] on li "[STREET_ADDRESS]" at bounding box center [247, 94] width 200 height 9
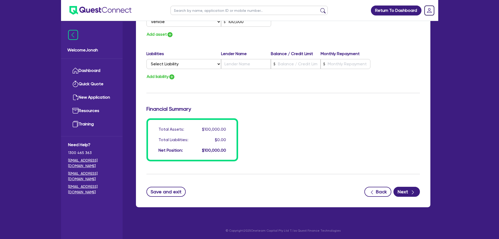
scroll to position [771, 0]
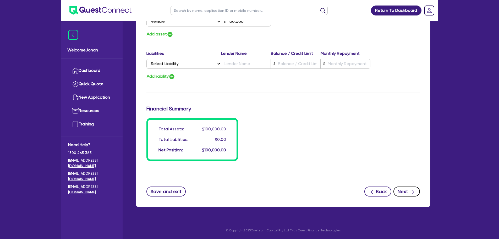
click at [398, 189] on button "Next" at bounding box center [407, 191] width 26 height 10
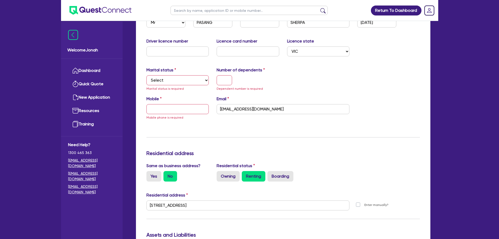
scroll to position [449, 0]
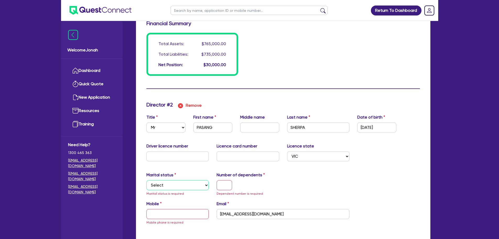
click at [185, 187] on select "Select Single Married De Facto / Partner" at bounding box center [178, 185] width 63 height 10
click at [147, 180] on select "Select Single Married De Facto / Partner" at bounding box center [178, 185] width 63 height 10
click at [218, 185] on input "text" at bounding box center [224, 185] width 15 height 10
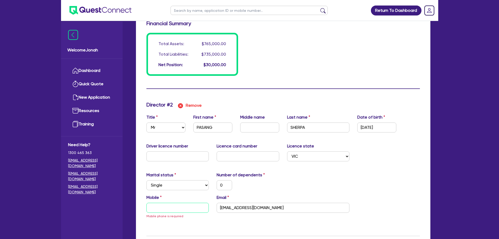
click at [187, 209] on input "text" at bounding box center [178, 208] width 63 height 10
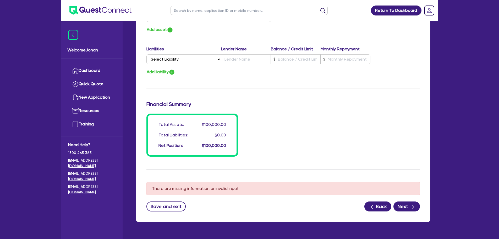
scroll to position [790, 0]
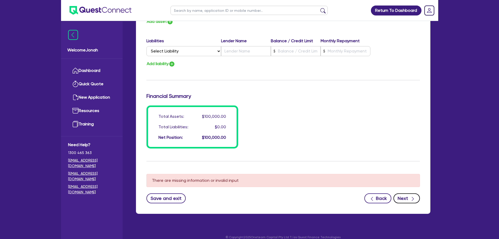
click at [400, 196] on button "Next" at bounding box center [407, 198] width 26 height 10
click at [408, 198] on button "Next" at bounding box center [407, 198] width 26 height 10
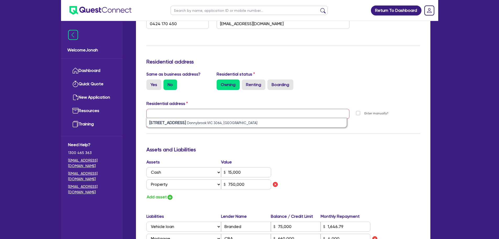
scroll to position [187, 0]
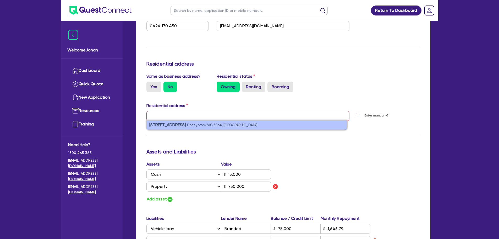
click at [208, 123] on small "Donnybrook VIC 3064, [GEOGRAPHIC_DATA]" at bounding box center [222, 125] width 70 height 4
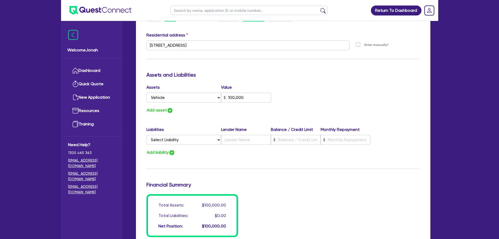
scroll to position [763, 0]
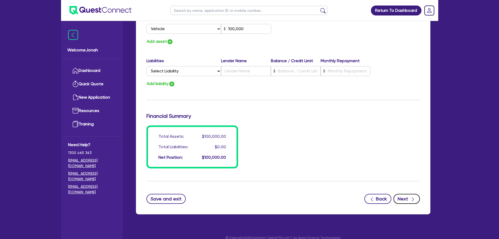
click at [412, 202] on icon "button" at bounding box center [412, 199] width 5 height 5
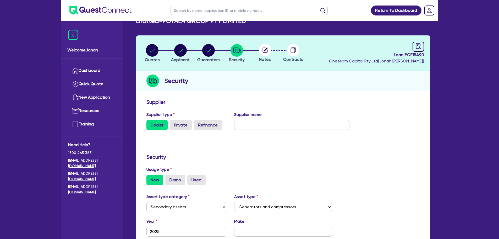
scroll to position [26, 0]
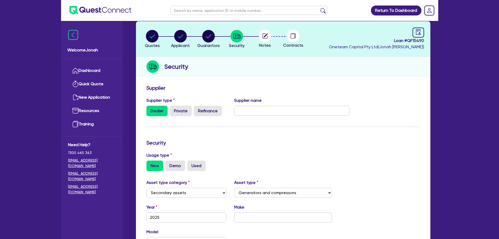
click at [258, 37] on div at bounding box center [265, 36] width 28 height 13
click at [239, 41] on circle "button" at bounding box center [237, 36] width 13 height 13
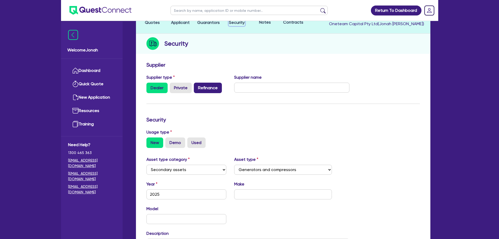
scroll to position [0, 0]
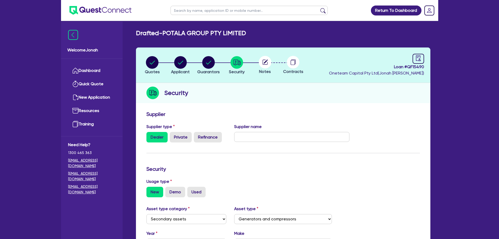
click at [176, 91] on h2 "Security" at bounding box center [176, 92] width 24 height 9
click at [214, 90] on div "Security" at bounding box center [283, 93] width 295 height 20
click at [175, 64] on circle "button" at bounding box center [180, 62] width 13 height 13
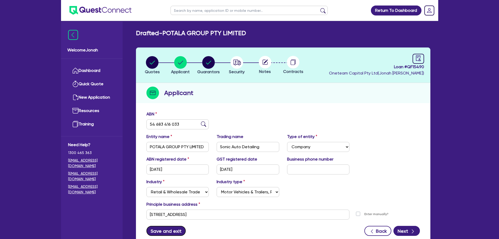
click at [173, 229] on button "Save and exit" at bounding box center [167, 231] width 40 height 10
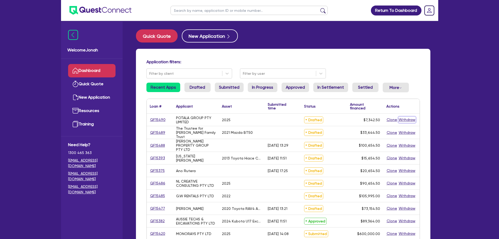
click at [407, 120] on button "Withdraw" at bounding box center [407, 120] width 17 height 6
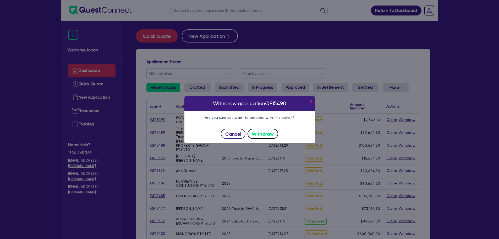
click at [265, 134] on button "Withdraw" at bounding box center [263, 134] width 31 height 10
